Goal: Task Accomplishment & Management: Use online tool/utility

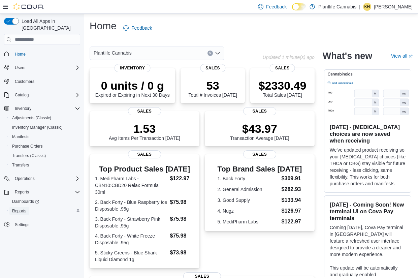
click at [28, 207] on link "Reports" at bounding box center [19, 211] width 20 height 8
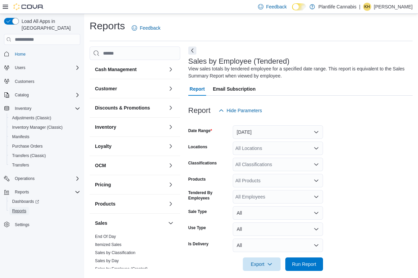
scroll to position [6, 0]
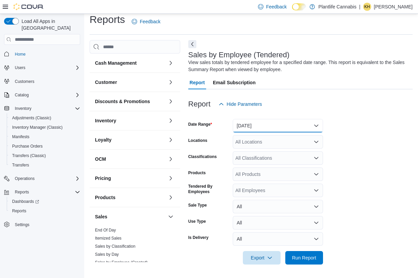
click at [261, 130] on button "[DATE]" at bounding box center [278, 125] width 90 height 13
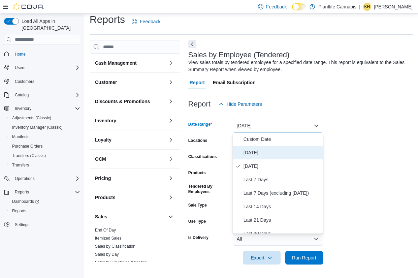
click at [265, 150] on span "[DATE]" at bounding box center [281, 152] width 77 height 8
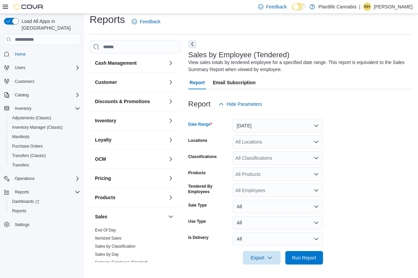
click at [263, 140] on div "All Locations" at bounding box center [278, 141] width 90 height 13
type input "********"
click at [267, 150] on span "[GEOGRAPHIC_DATA] - [GEOGRAPHIC_DATA]" at bounding box center [301, 153] width 102 height 7
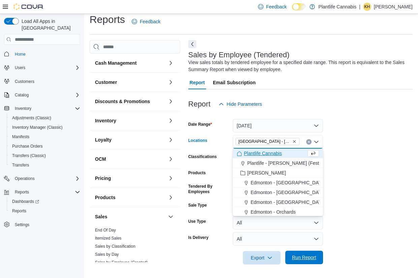
click at [321, 256] on button "Run Report" at bounding box center [304, 256] width 38 height 13
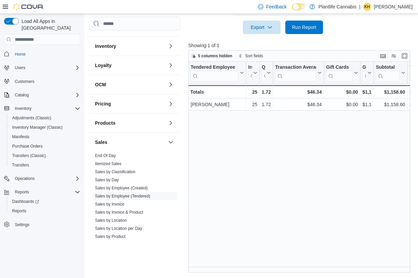
scroll to position [87, 0]
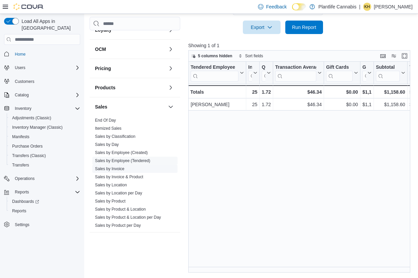
click at [124, 169] on link "Sales by Invoice" at bounding box center [109, 168] width 29 height 5
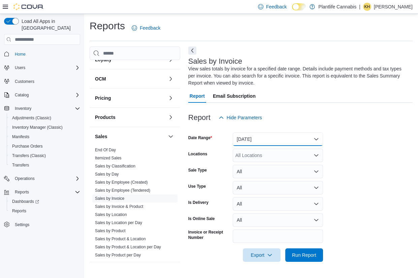
click at [279, 143] on button "[DATE]" at bounding box center [278, 138] width 90 height 13
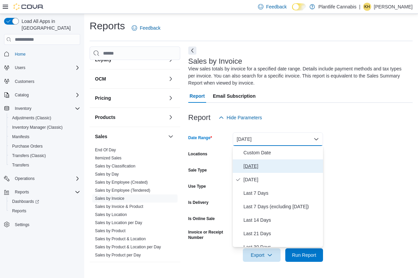
click at [274, 167] on span "[DATE]" at bounding box center [281, 166] width 77 height 8
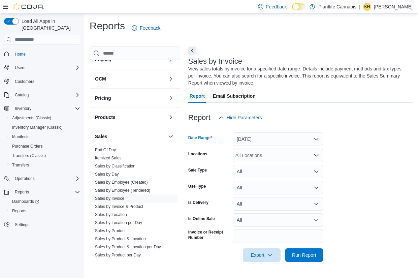
click at [275, 156] on div "All Locations" at bounding box center [278, 154] width 90 height 13
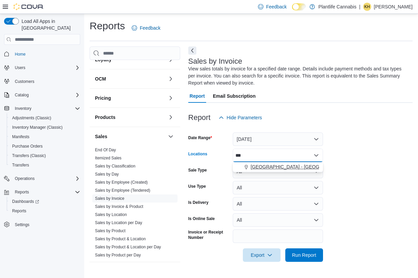
type input "***"
click at [270, 168] on span "[GEOGRAPHIC_DATA] - [GEOGRAPHIC_DATA]" at bounding box center [301, 166] width 102 height 7
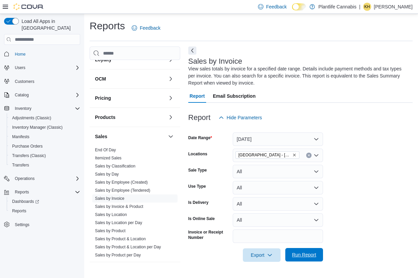
click at [316, 257] on span "Run Report" at bounding box center [304, 254] width 30 height 13
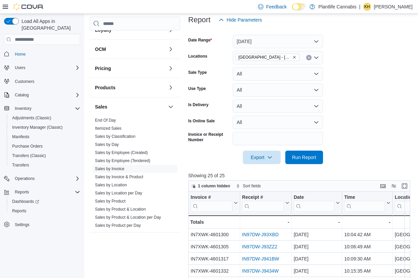
scroll to position [100, 0]
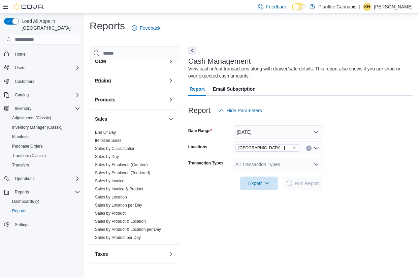
scroll to position [106, 0]
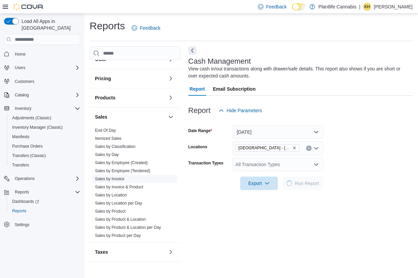
click at [120, 178] on link "Sales by Invoice" at bounding box center [109, 178] width 29 height 5
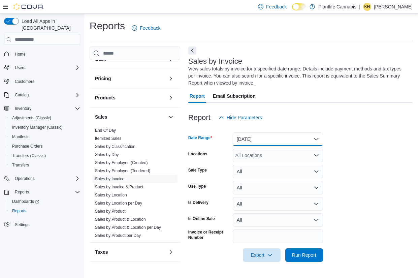
click at [246, 136] on button "[DATE]" at bounding box center [278, 138] width 90 height 13
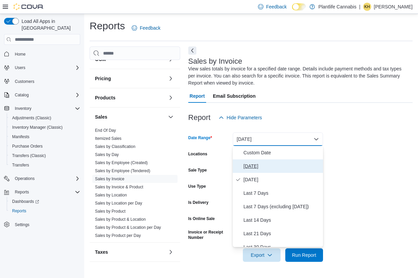
click at [250, 166] on span "[DATE]" at bounding box center [281, 166] width 77 height 8
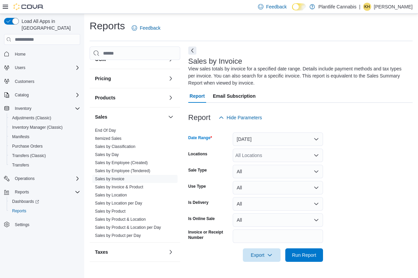
click at [251, 153] on div "All Locations" at bounding box center [278, 154] width 90 height 13
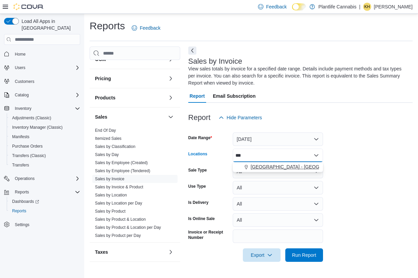
type input "***"
click at [254, 168] on span "[GEOGRAPHIC_DATA] - [GEOGRAPHIC_DATA]" at bounding box center [301, 166] width 102 height 7
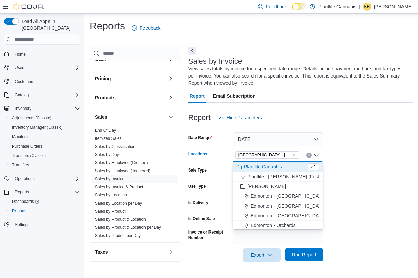
click at [303, 257] on span "Run Report" at bounding box center [304, 254] width 24 height 7
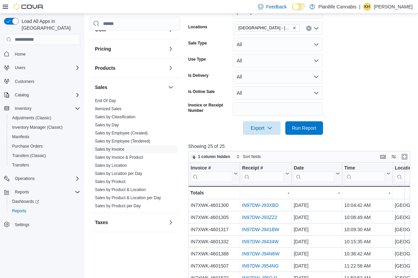
scroll to position [154, 0]
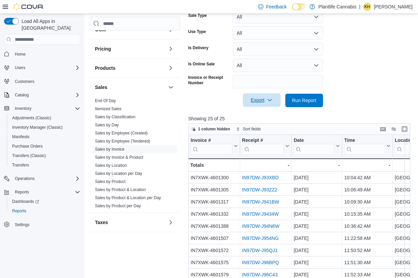
click at [273, 103] on span "Export" at bounding box center [262, 99] width 30 height 13
click at [273, 116] on span "Export to Excel" at bounding box center [262, 113] width 30 height 5
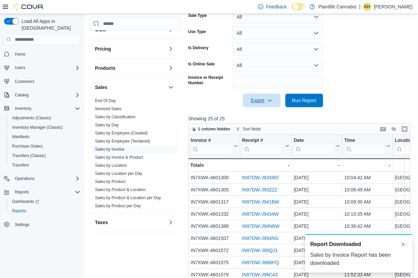
scroll to position [0, 0]
